Goal: Task Accomplishment & Management: Manage account settings

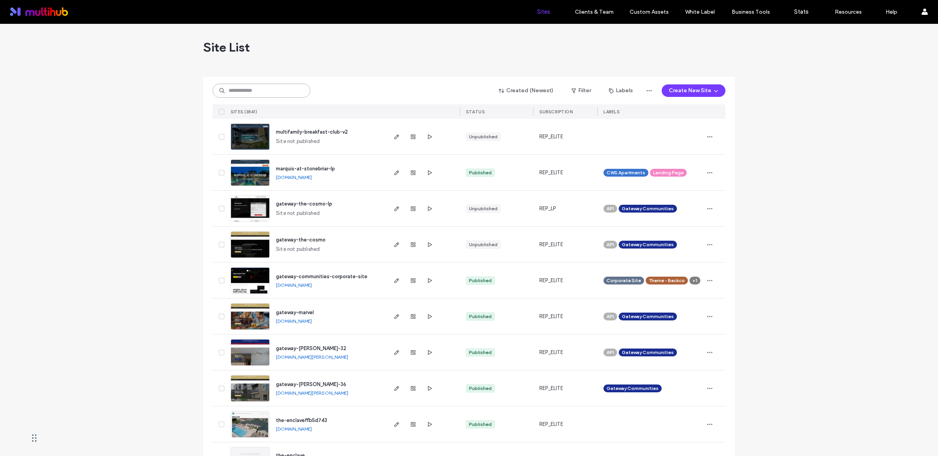
click at [292, 91] on input at bounding box center [262, 91] width 98 height 14
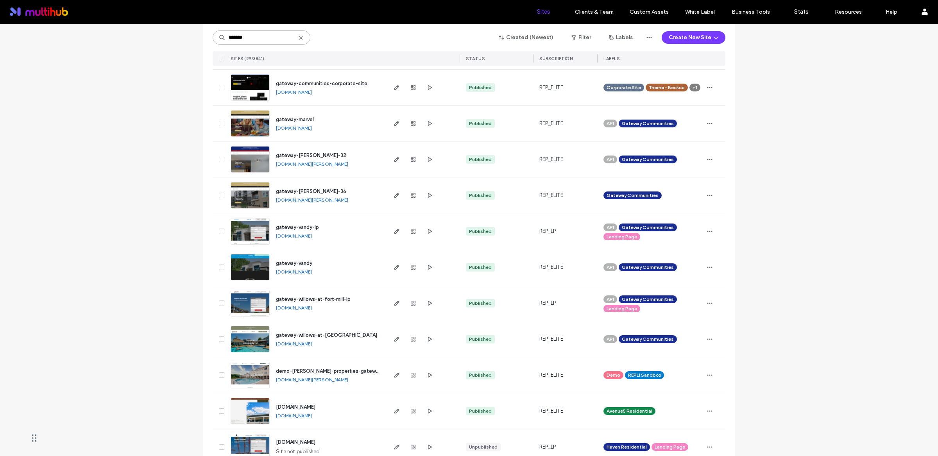
scroll to position [170, 0]
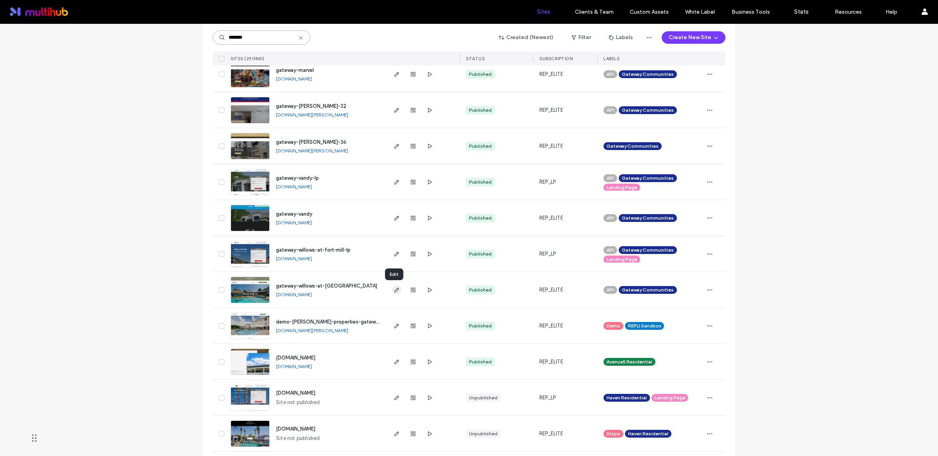
type input "*******"
click at [393, 290] on icon "button" at bounding box center [396, 290] width 6 height 6
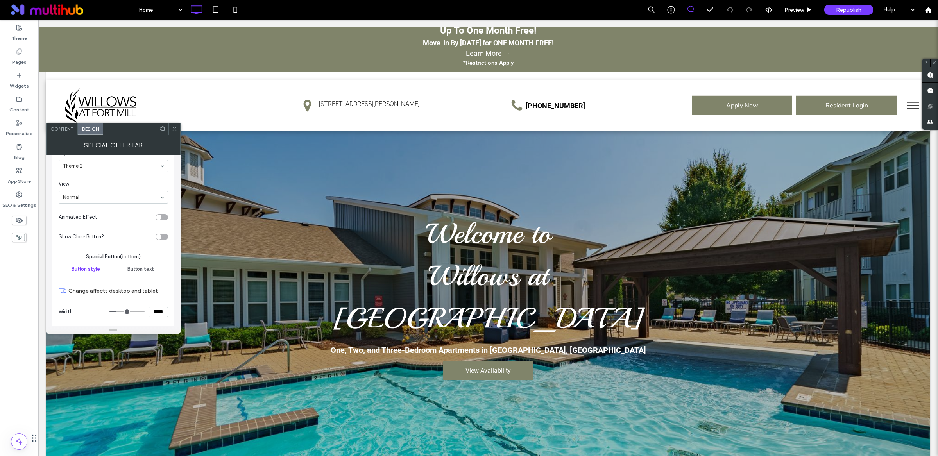
scroll to position [94, 0]
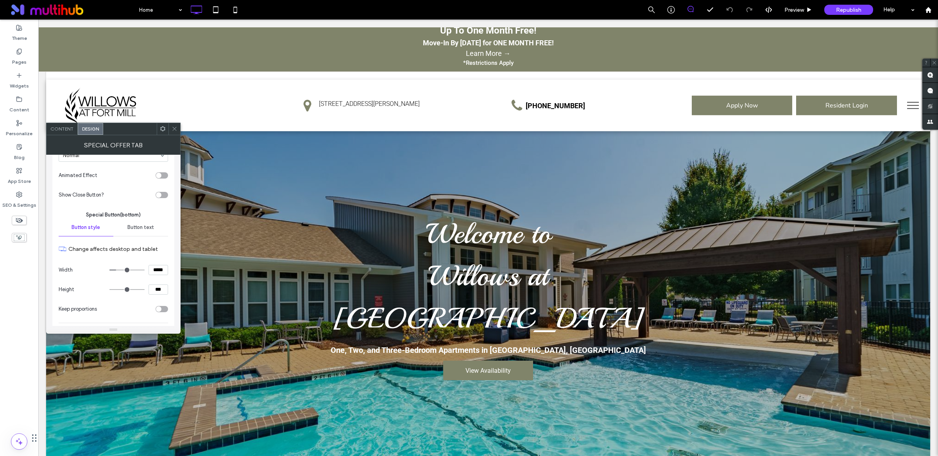
click at [68, 131] on span "Content" at bounding box center [61, 129] width 23 height 6
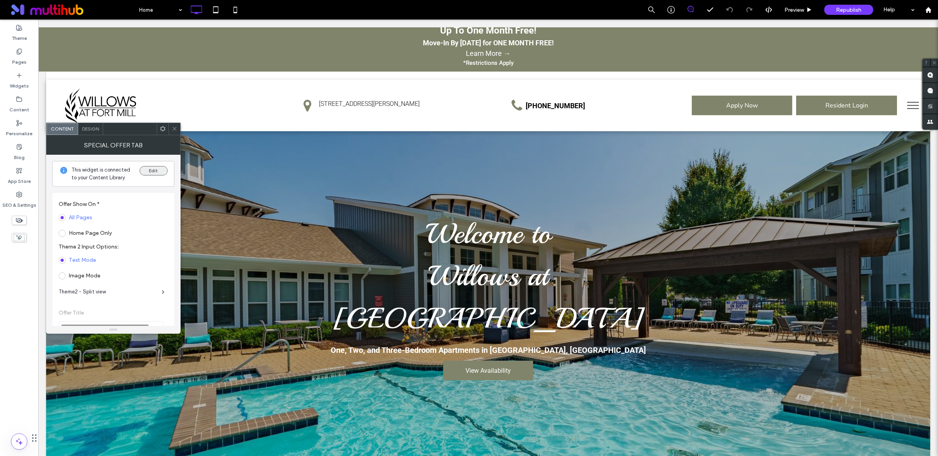
click at [159, 167] on button "Edit" at bounding box center [153, 170] width 28 height 9
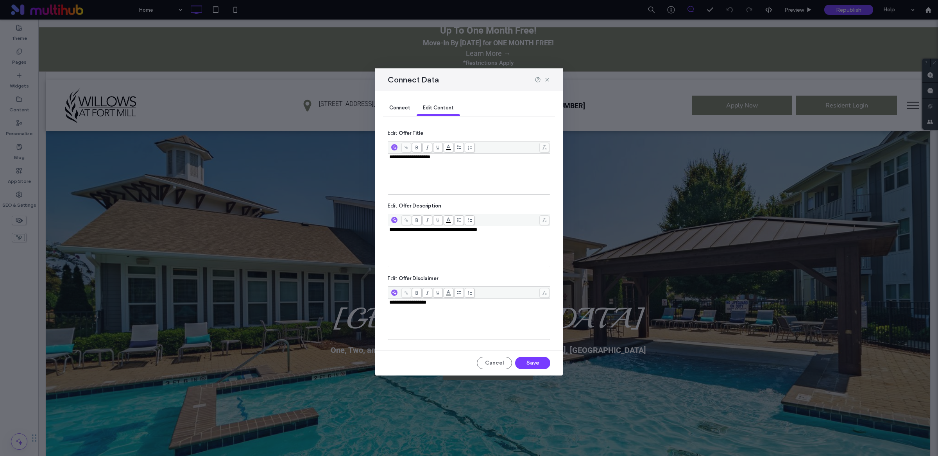
click at [432, 232] on span "**********" at bounding box center [433, 229] width 88 height 5
click at [529, 366] on button "Save" at bounding box center [532, 363] width 35 height 13
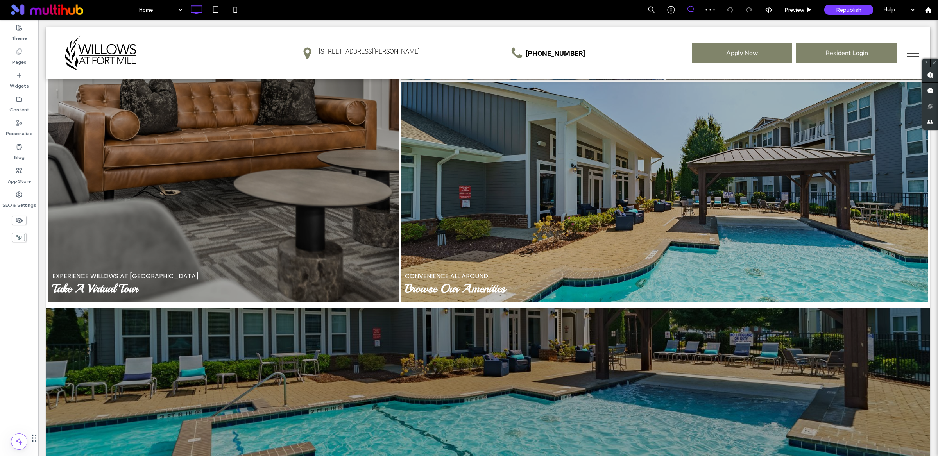
scroll to position [1468, 0]
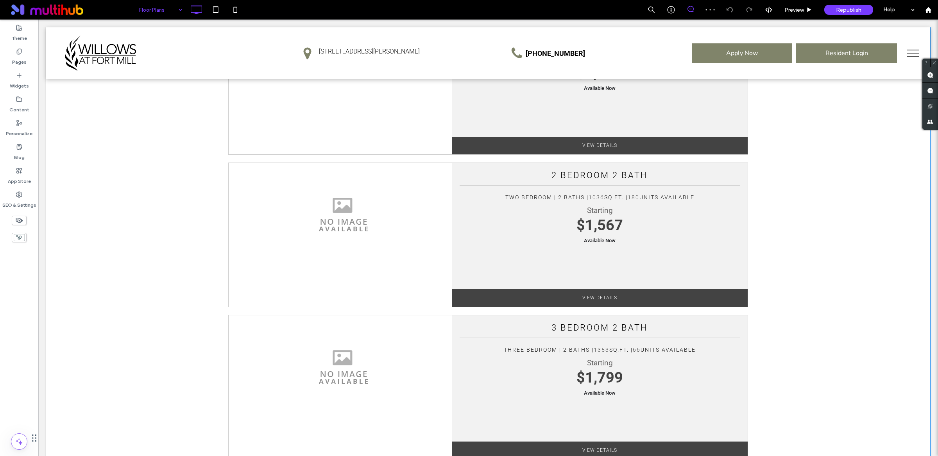
scroll to position [227, 0]
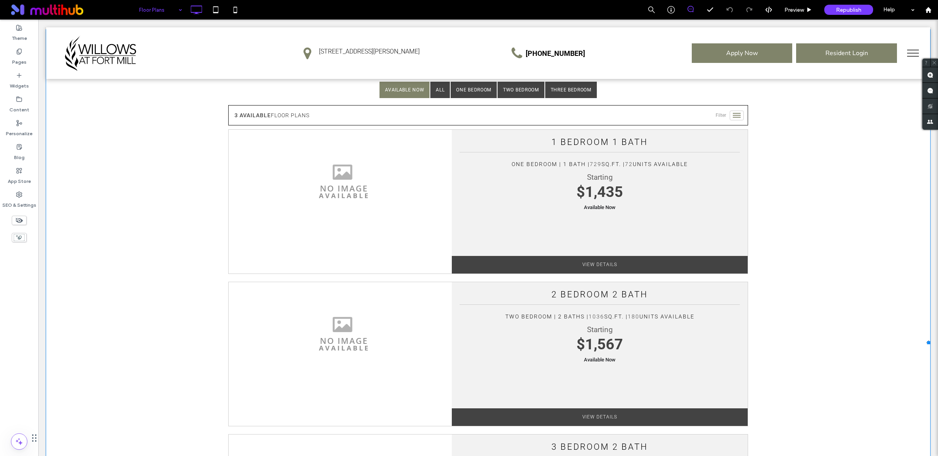
click at [790, 202] on span at bounding box center [488, 192] width 884 height 303
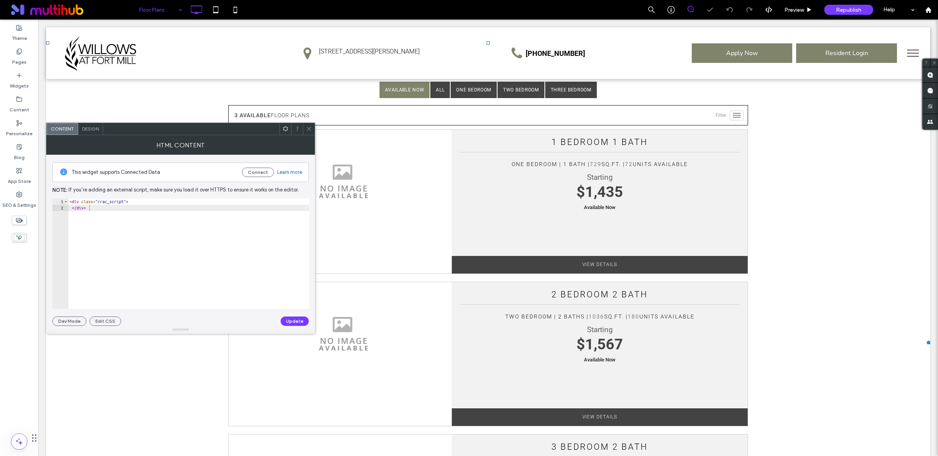
click at [85, 127] on span "Design" at bounding box center [90, 129] width 17 height 6
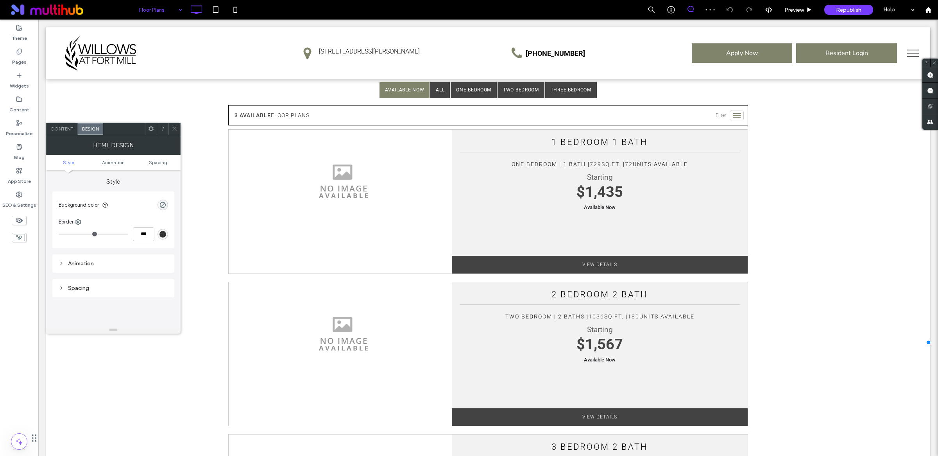
click at [838, 141] on div "**********" at bounding box center [488, 192] width 884 height 303
click at [175, 131] on icon at bounding box center [175, 129] width 6 height 6
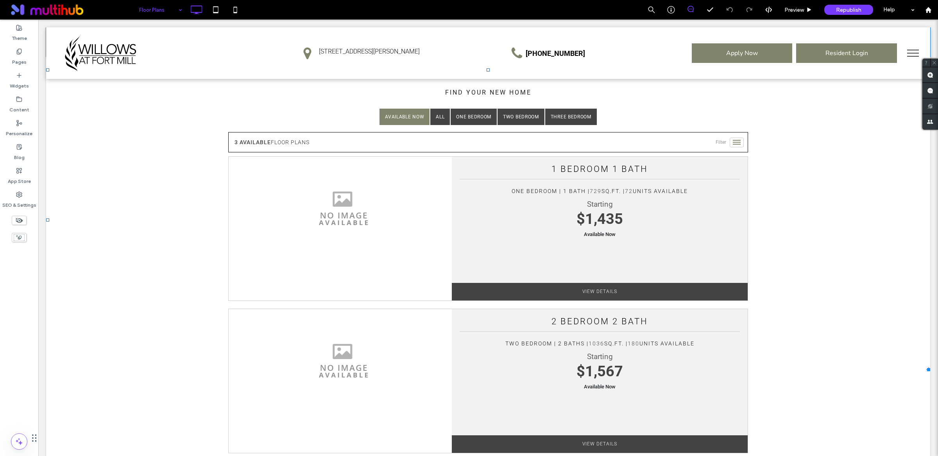
scroll to position [0, 0]
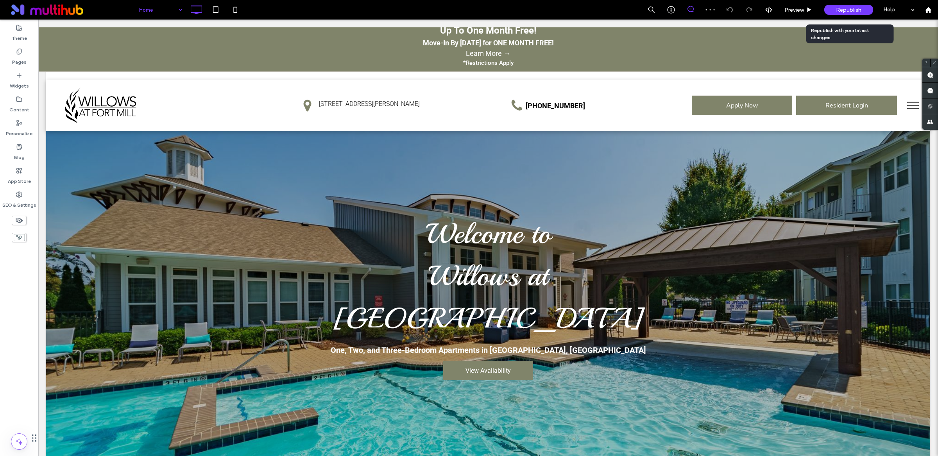
click at [837, 11] on span "Republish" at bounding box center [848, 10] width 25 height 7
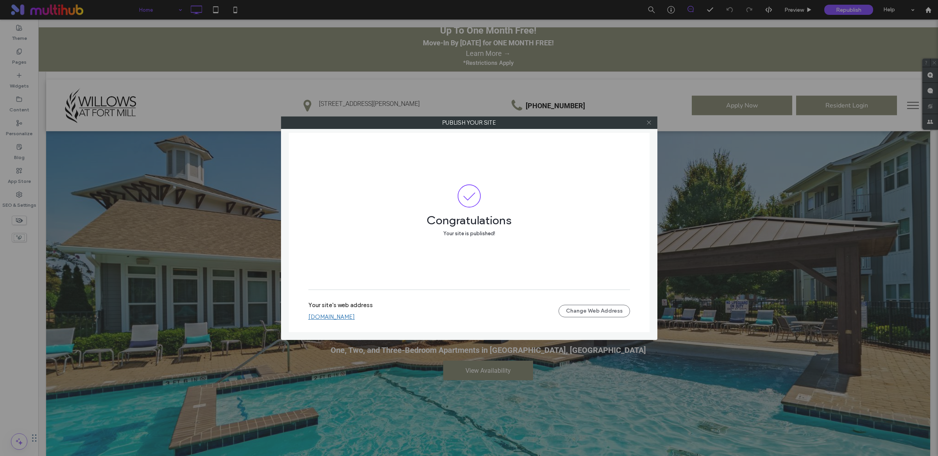
click at [647, 120] on icon at bounding box center [649, 123] width 6 height 6
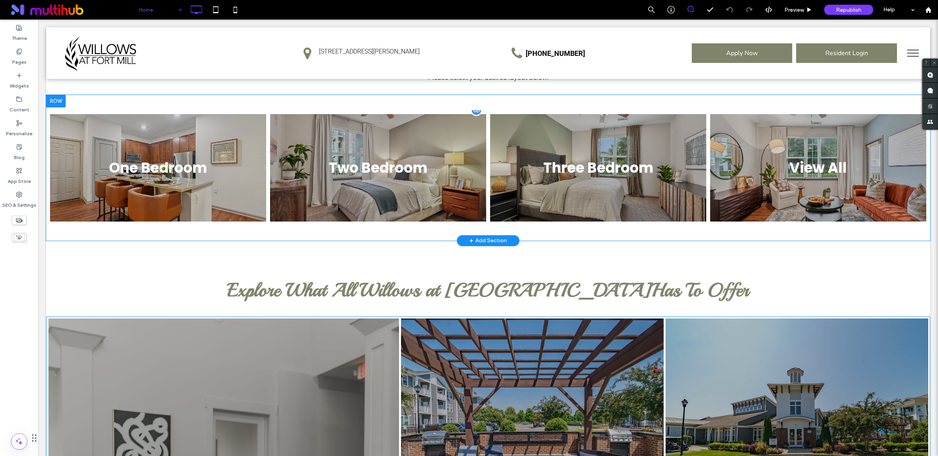
scroll to position [753, 0]
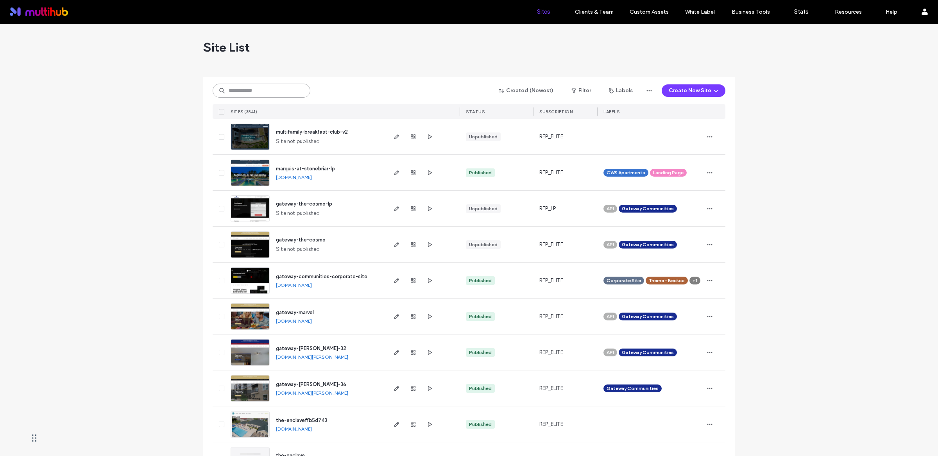
click at [266, 94] on input at bounding box center [262, 91] width 98 height 14
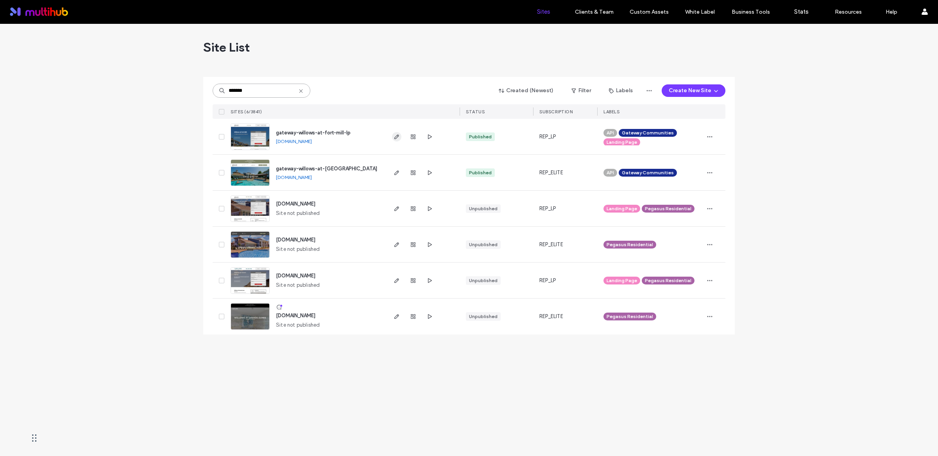
type input "*******"
click at [394, 138] on use "button" at bounding box center [396, 136] width 5 height 5
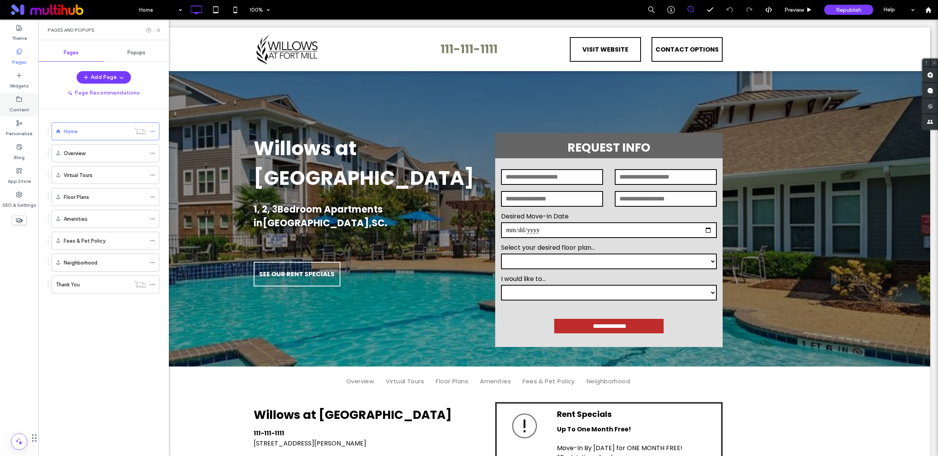
click at [18, 102] on icon at bounding box center [19, 99] width 6 height 6
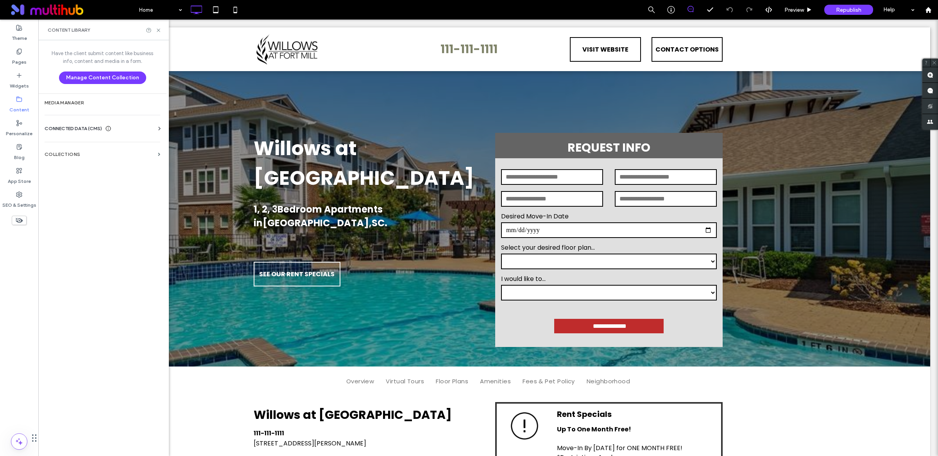
click at [70, 129] on span "CONNECTED DATA (CMS)" at bounding box center [73, 129] width 57 height 8
click at [71, 145] on label "Business Info" at bounding box center [104, 147] width 106 height 5
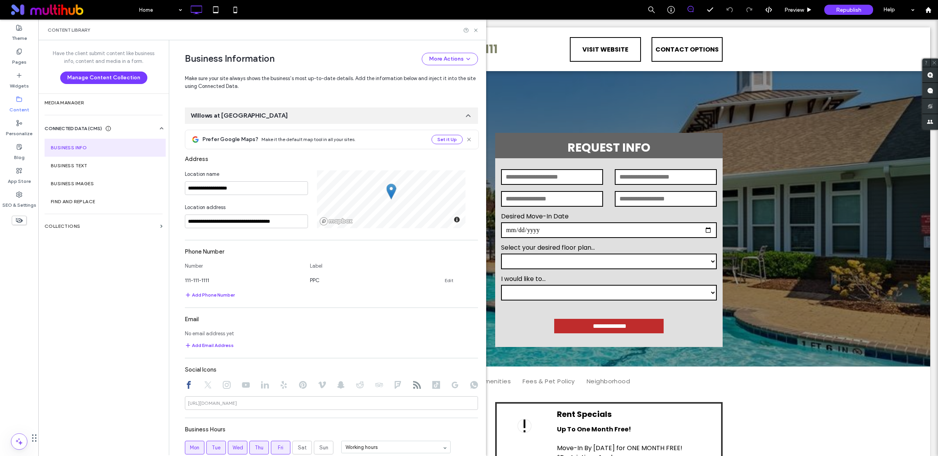
scroll to position [186, 0]
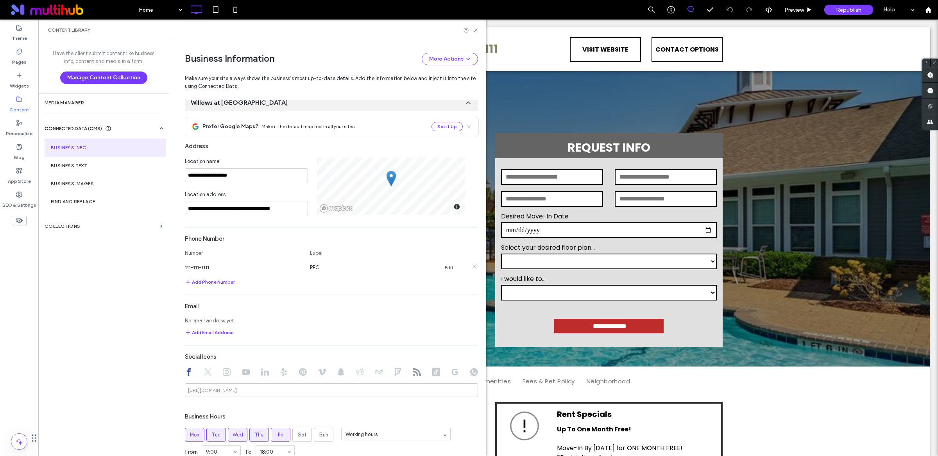
click at [199, 270] on span "111-111-1111" at bounding box center [197, 268] width 24 height 6
click at [446, 268] on link "Edit" at bounding box center [449, 268] width 9 height 6
drag, startPoint x: 249, startPoint y: 270, endPoint x: 181, endPoint y: 272, distance: 68.0
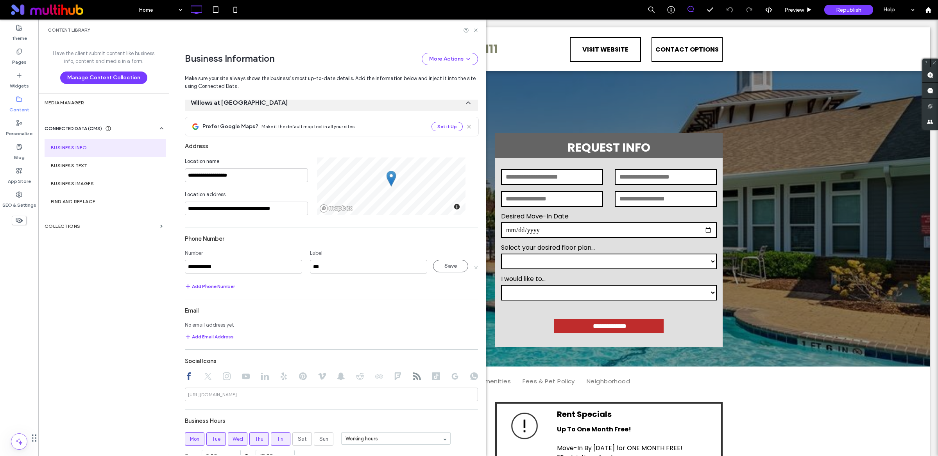
click at [185, 272] on input "**********" at bounding box center [243, 267] width 117 height 14
type input "**********"
click at [477, 32] on icon at bounding box center [476, 30] width 6 height 6
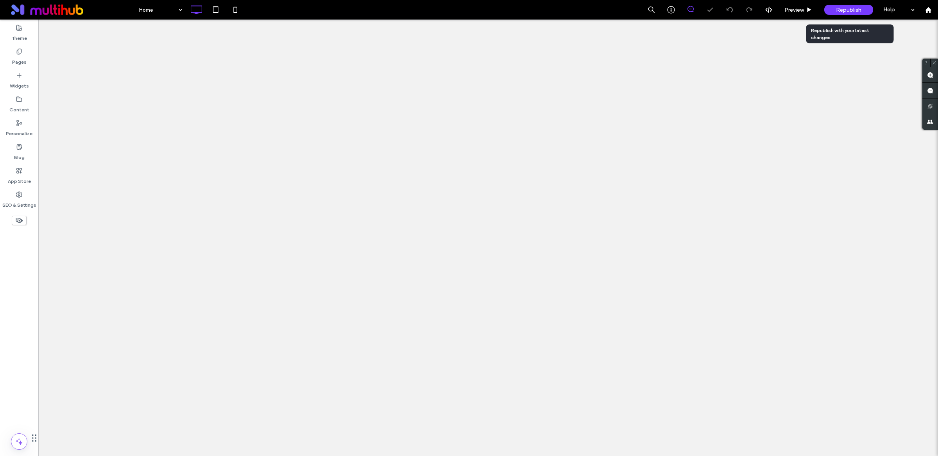
click at [848, 7] on span "Republish" at bounding box center [848, 10] width 25 height 7
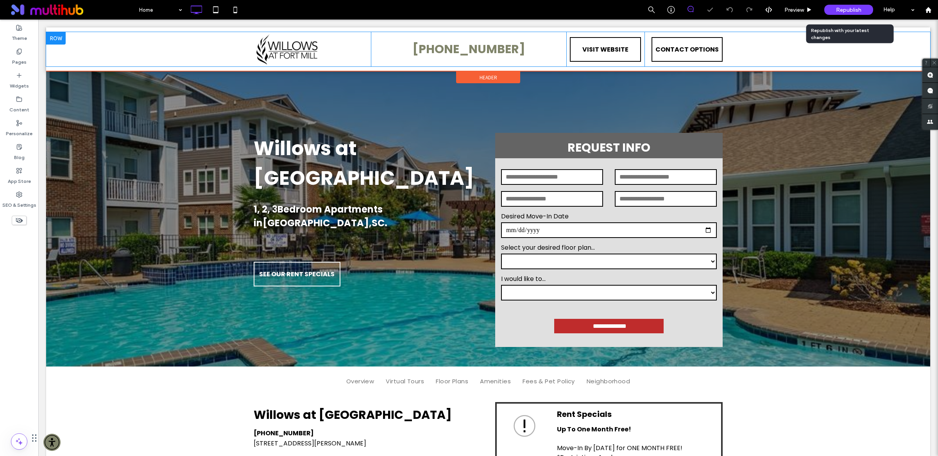
scroll to position [0, 0]
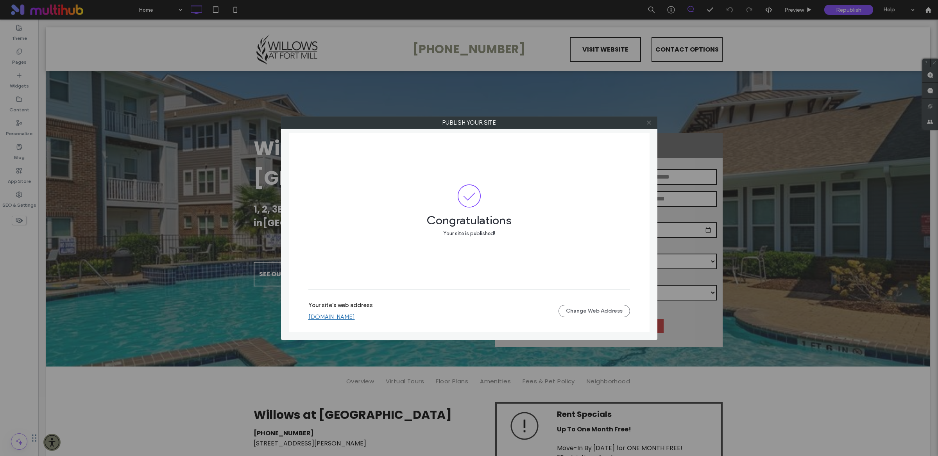
click at [648, 124] on icon at bounding box center [649, 123] width 6 height 6
